Goal: Information Seeking & Learning: Learn about a topic

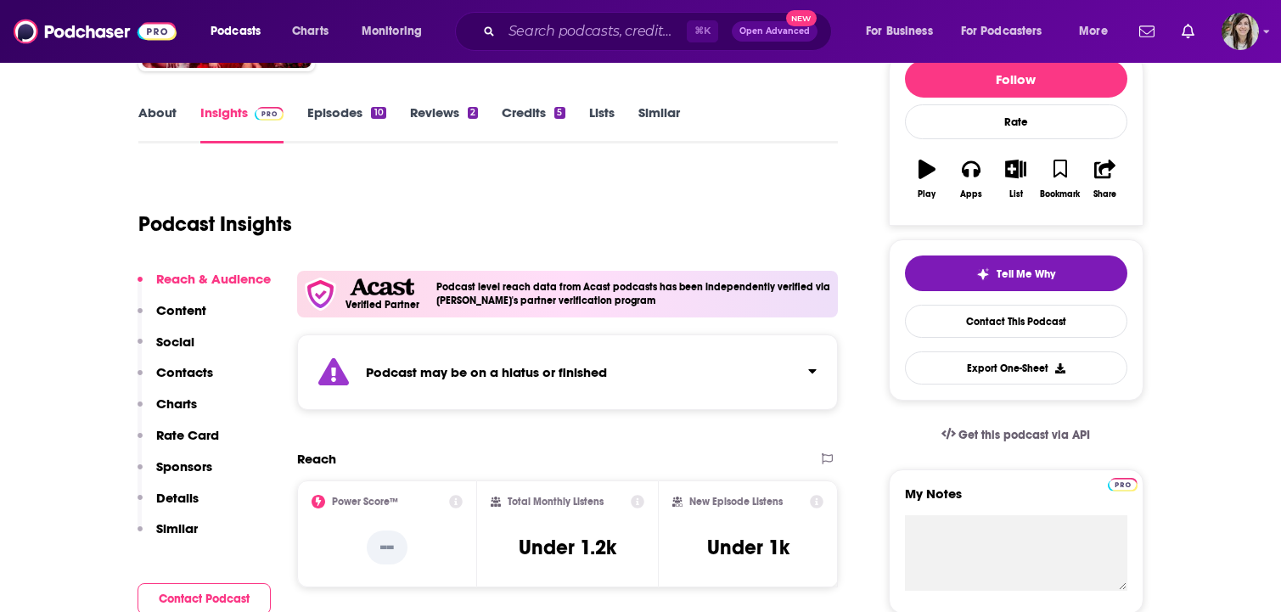
scroll to position [220, 0]
click at [522, 24] on input "Search podcasts, credits, & more..." at bounding box center [594, 31] width 185 height 27
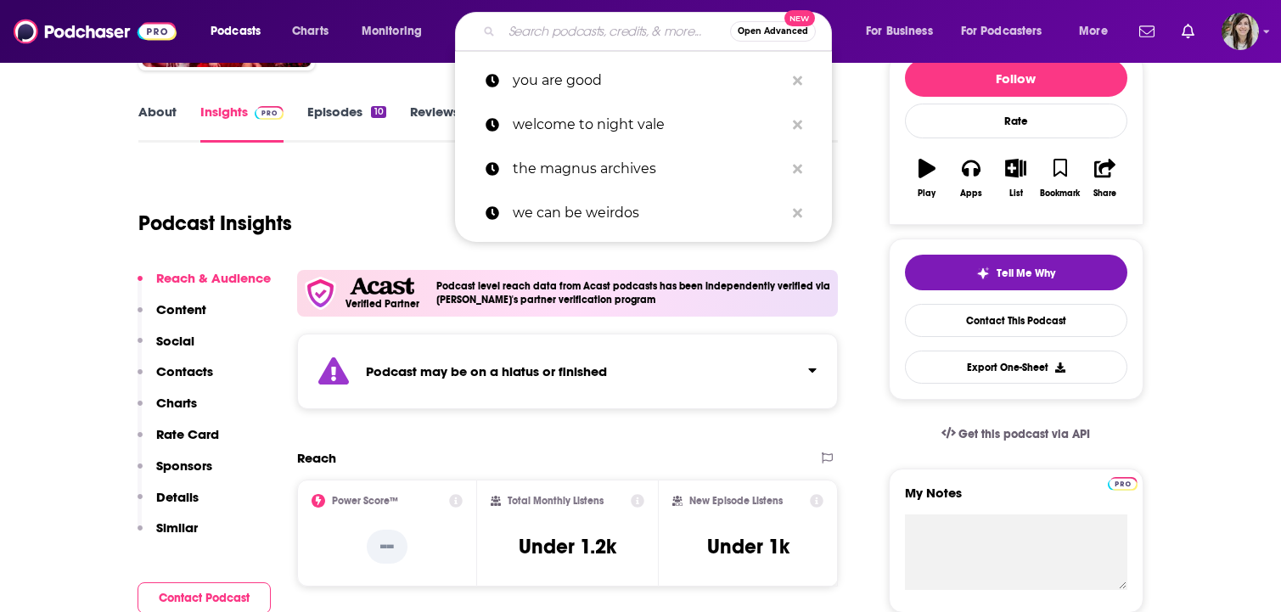
paste input "The Bonds of Affection"
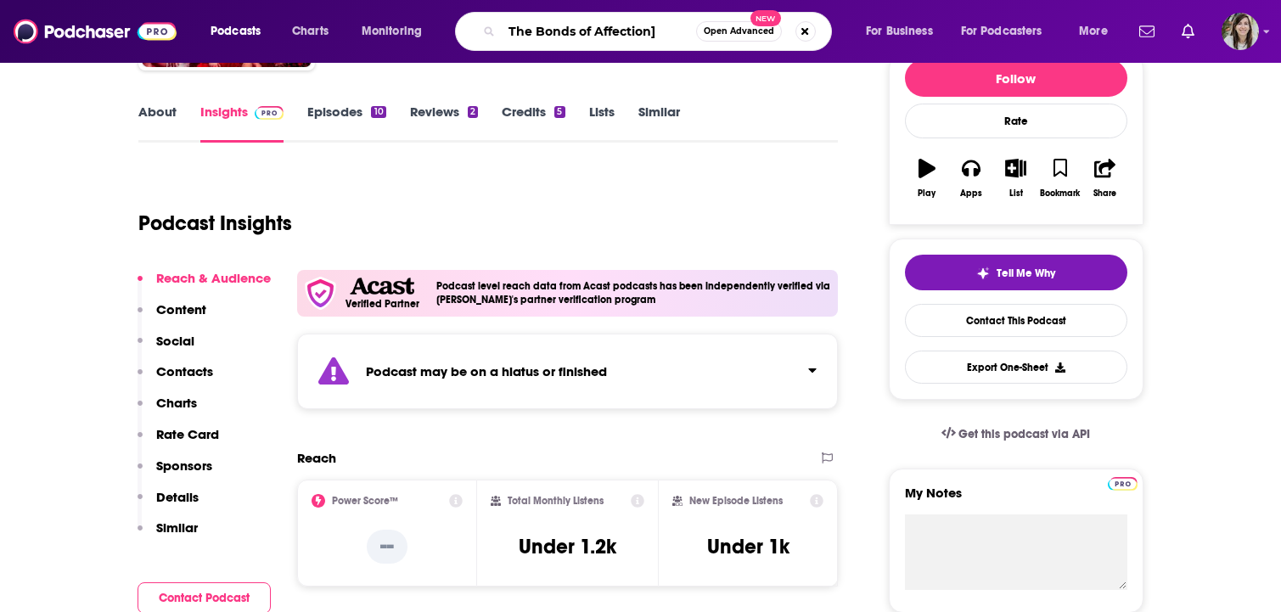
type input "The Bonds of Affection"
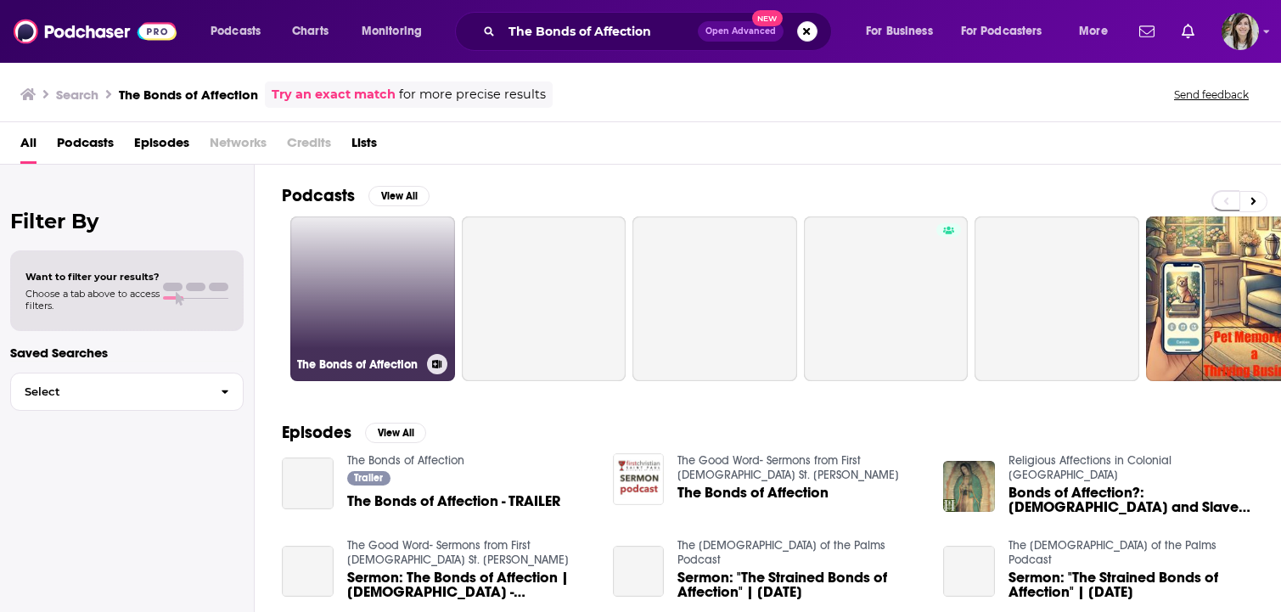
click at [363, 337] on link "The Bonds of Affection" at bounding box center [372, 299] width 165 height 165
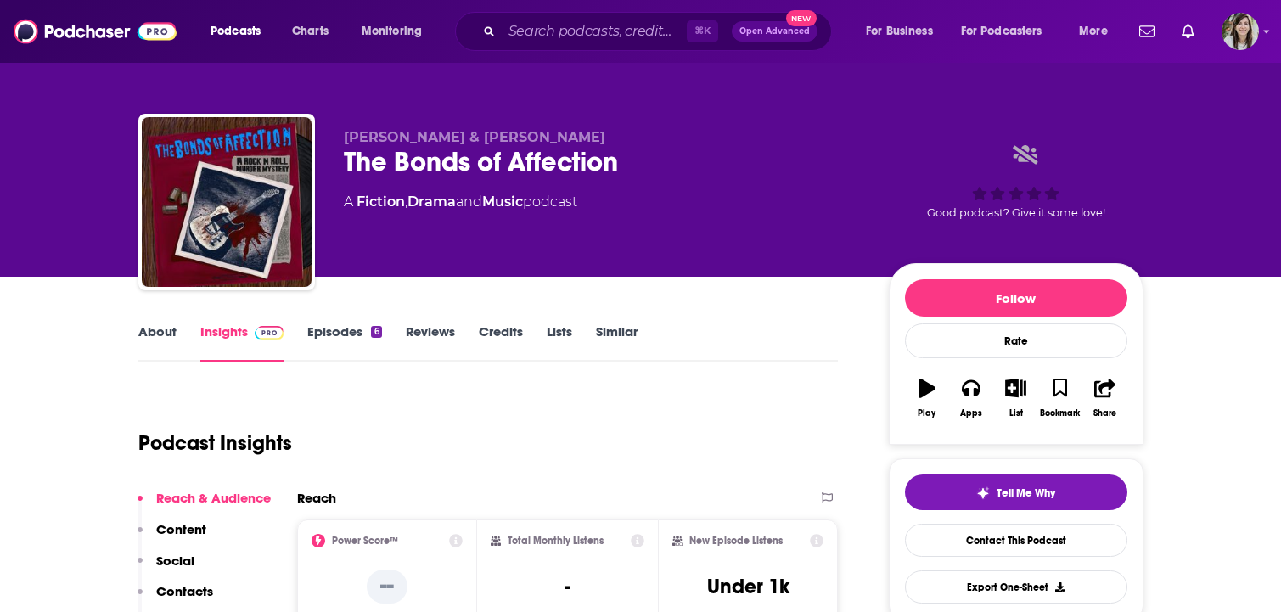
click at [577, 14] on div "⌘ K Open Advanced New" at bounding box center [643, 31] width 377 height 39
click at [580, 37] on input "Search podcasts, credits, & more..." at bounding box center [594, 31] width 185 height 27
